Goal: Task Accomplishment & Management: Use online tool/utility

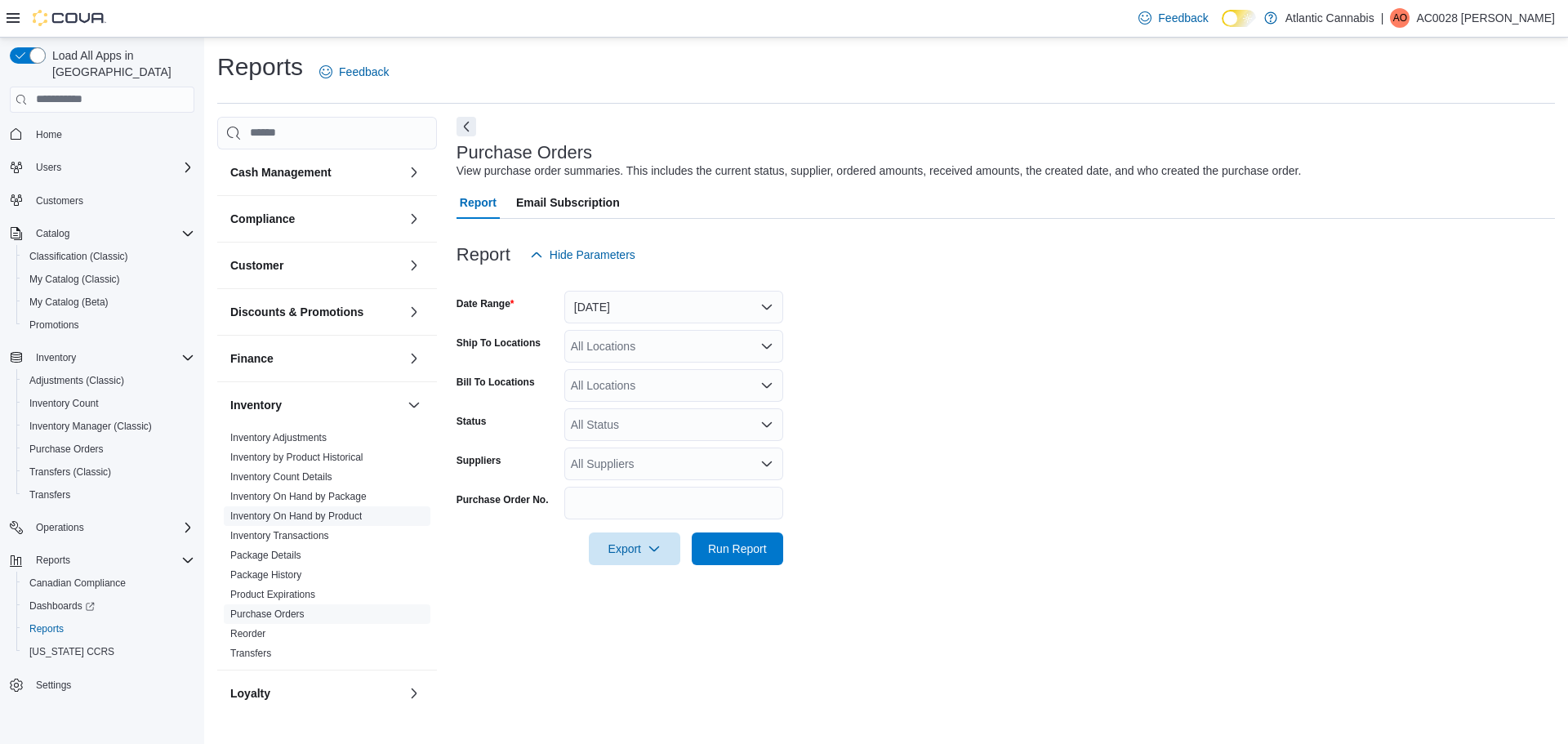
click at [289, 522] on span "Inventory On Hand by Product" at bounding box center [296, 516] width 132 height 13
click at [289, 521] on link "Inventory On Hand by Product" at bounding box center [296, 516] width 132 height 11
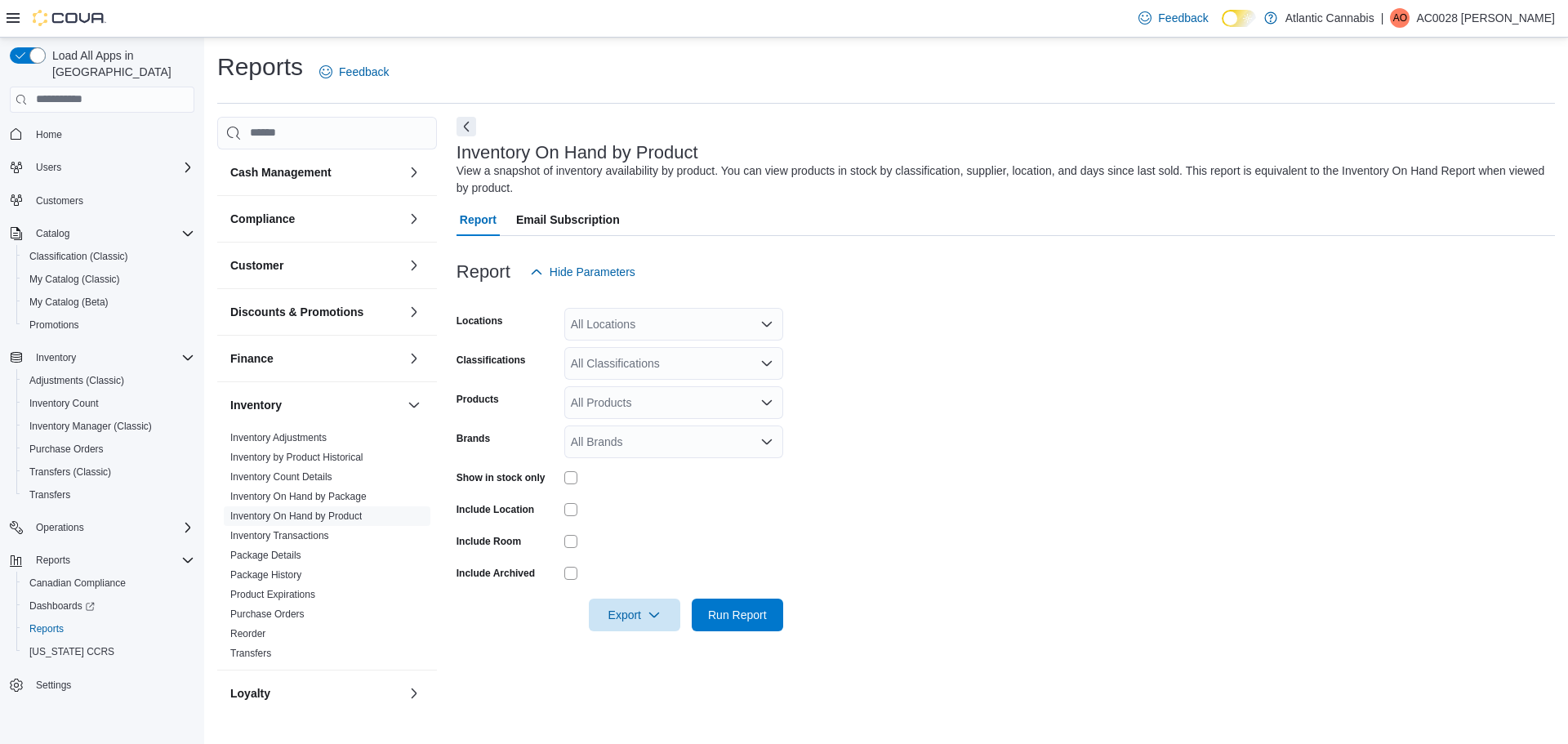
click at [644, 313] on div "All Locations" at bounding box center [673, 324] width 218 height 33
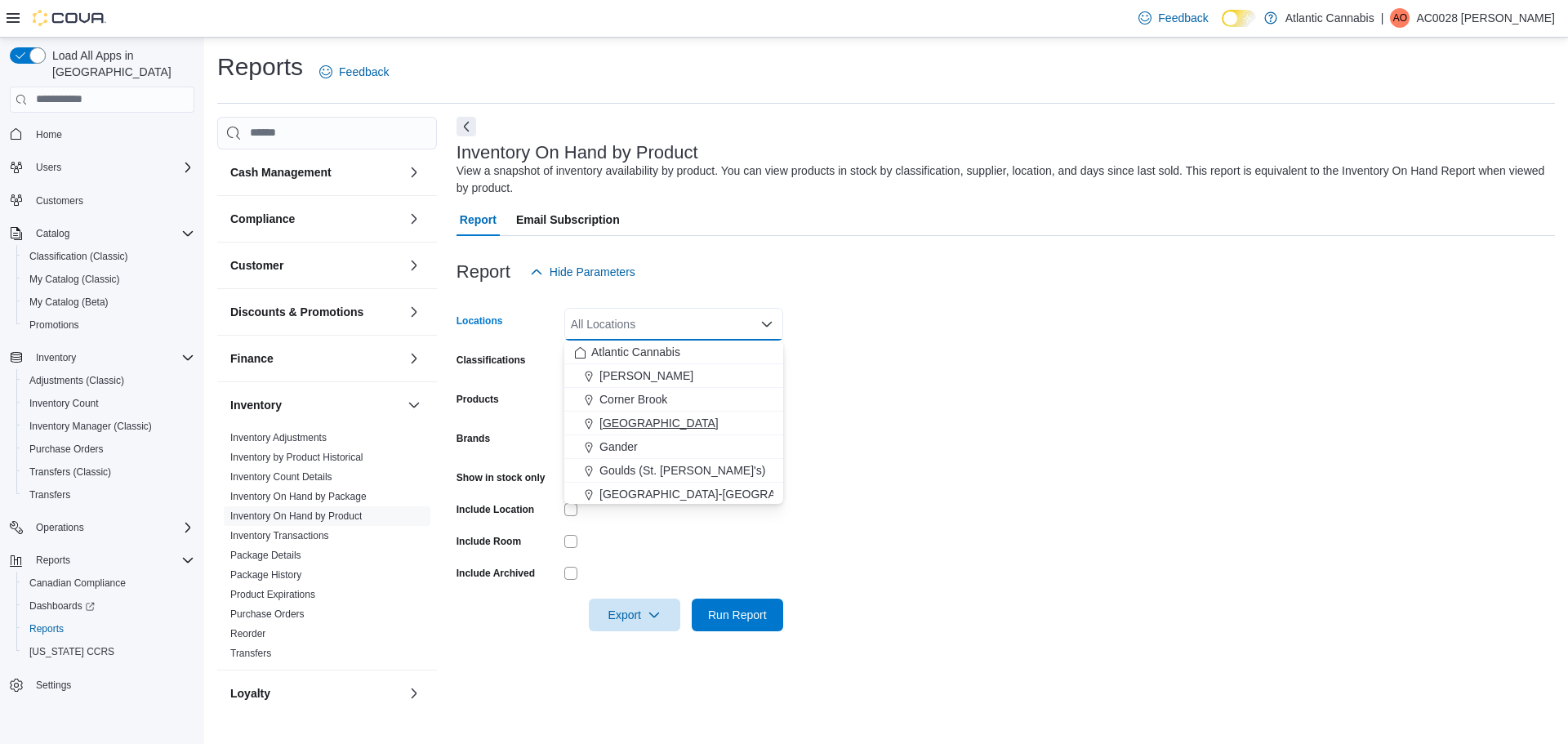
click at [622, 421] on span "[GEOGRAPHIC_DATA]" at bounding box center [659, 423] width 120 height 16
click at [985, 419] on form "Locations [GEOGRAPHIC_DATA] Combo box. Selected. [GEOGRAPHIC_DATA]. Press Backs…" at bounding box center [1005, 460] width 1098 height 343
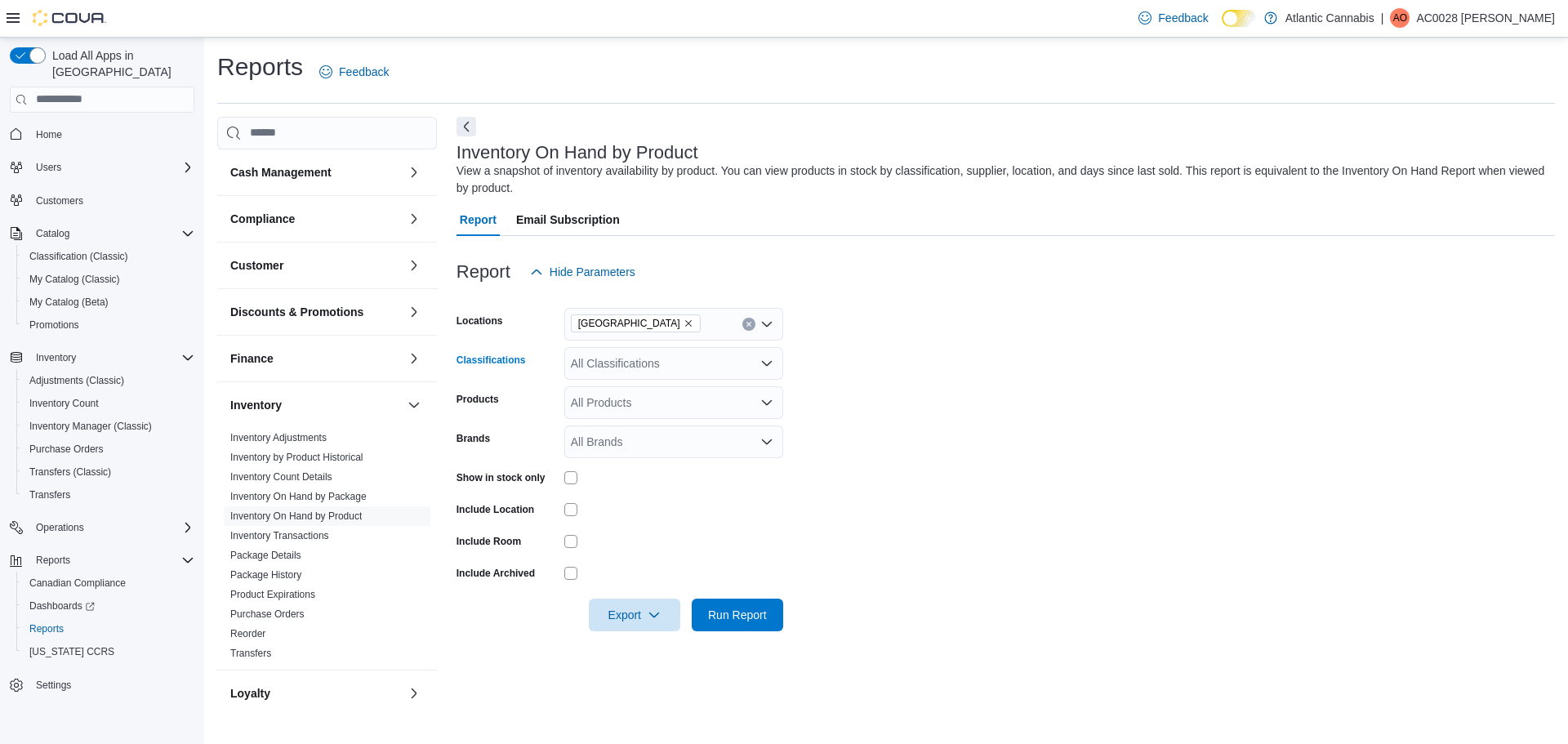
click at [640, 361] on div "All Classifications" at bounding box center [673, 364] width 218 height 33
click at [613, 484] on span "Beverage" at bounding box center [632, 477] width 49 height 16
click at [749, 624] on span "Run Report" at bounding box center [737, 614] width 72 height 33
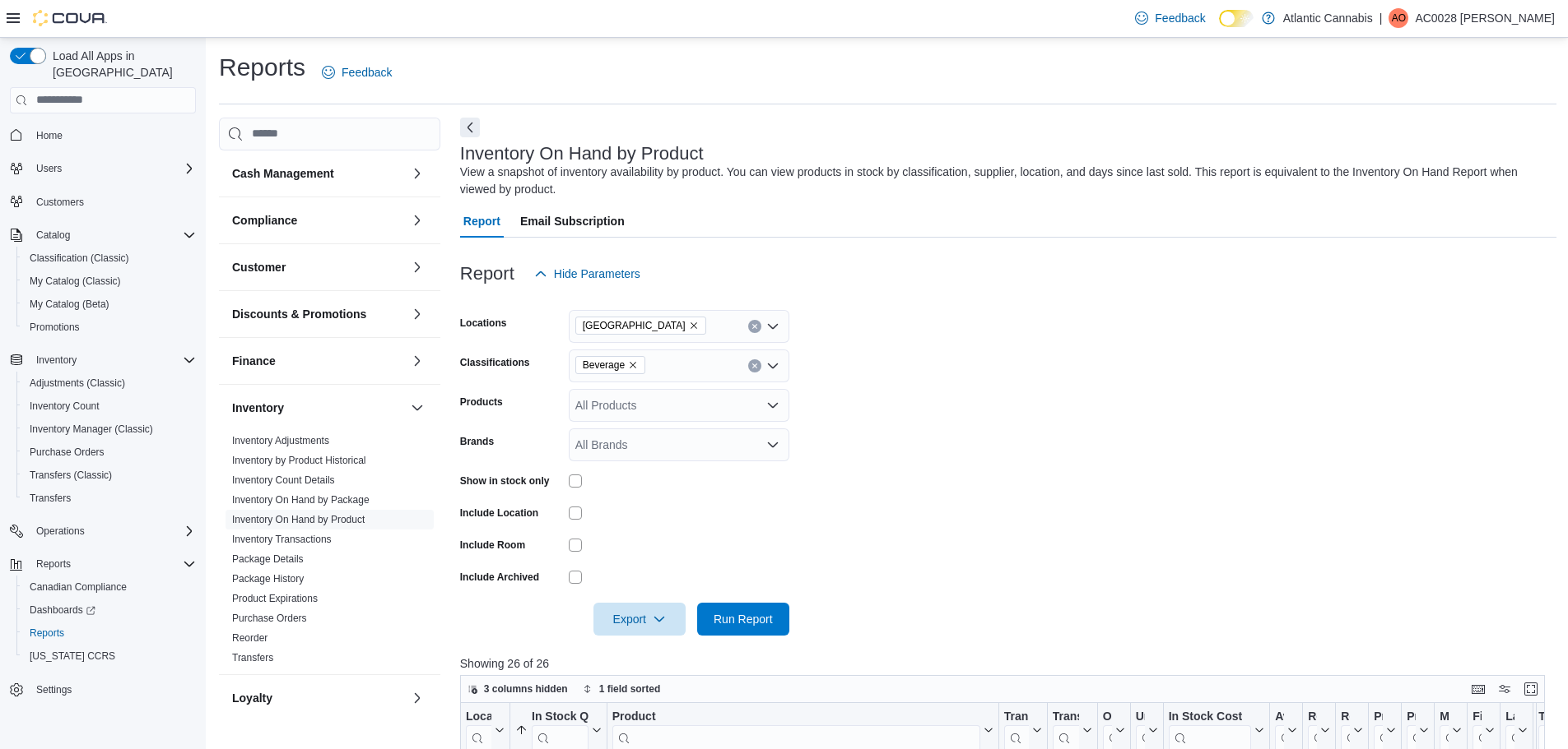
scroll to position [247, 0]
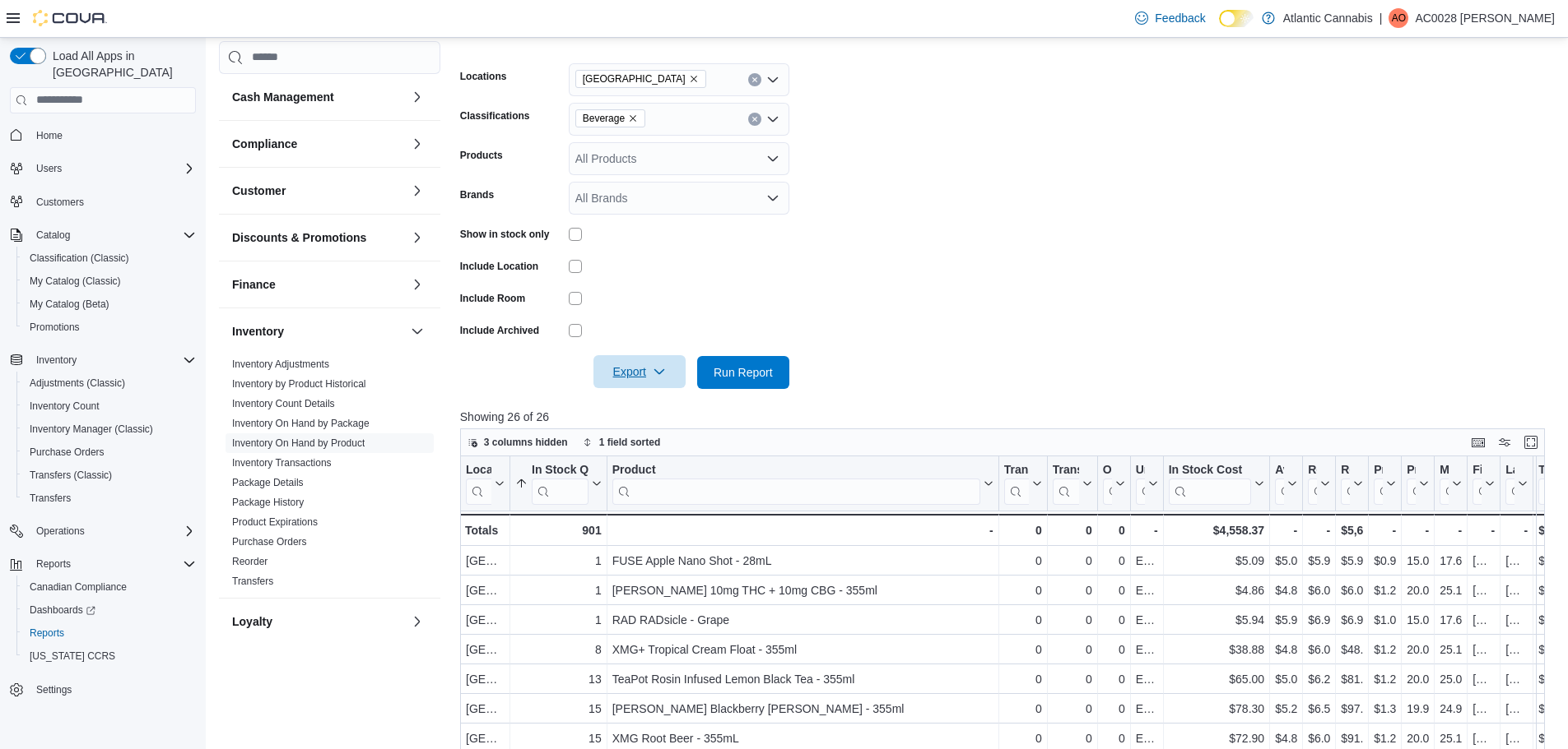
click at [663, 373] on icon "button" at bounding box center [659, 372] width 13 height 13
click at [639, 407] on span "Export to Excel" at bounding box center [642, 406] width 74 height 13
